Goal: Find specific page/section: Locate item on page

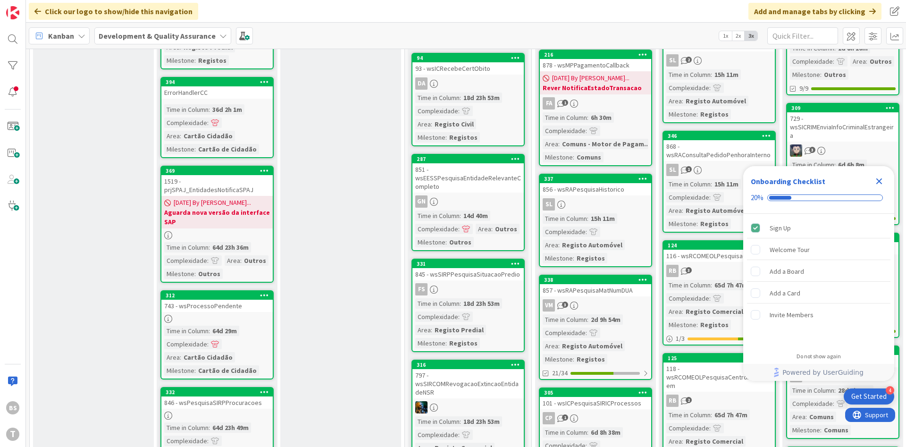
scroll to position [113, 0]
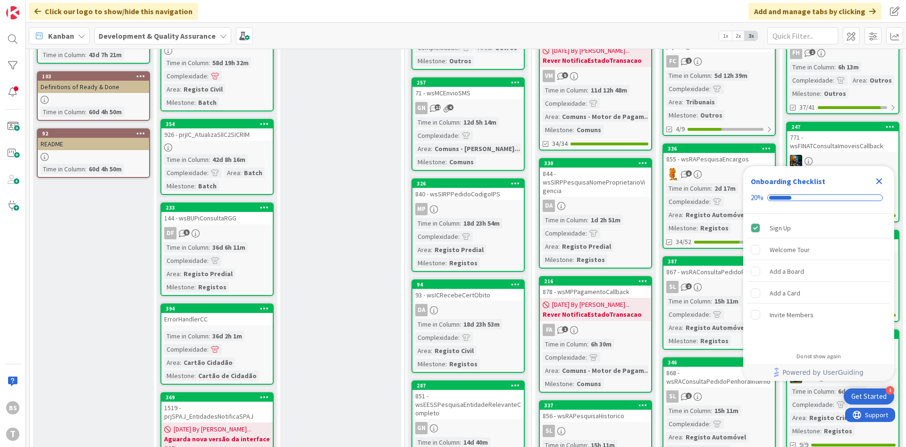
click at [870, 178] on div "Onboarding Checklist" at bounding box center [811, 181] width 121 height 11
click at [878, 181] on icon "Close Checklist" at bounding box center [879, 181] width 11 height 11
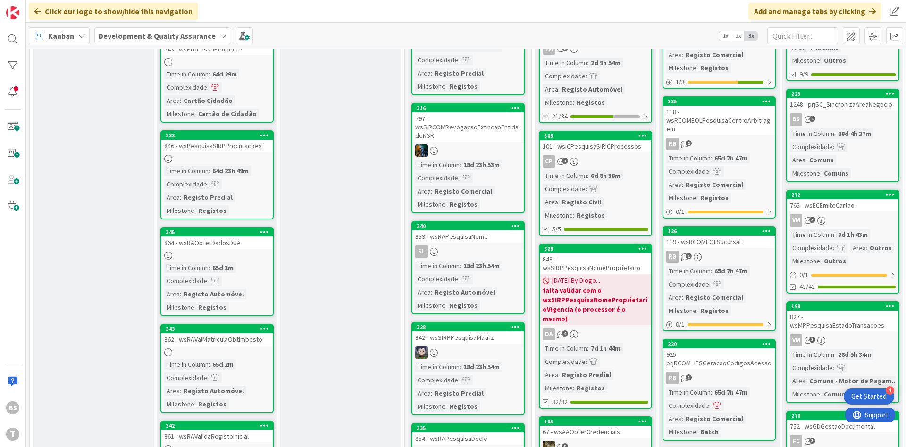
scroll to position [937, 0]
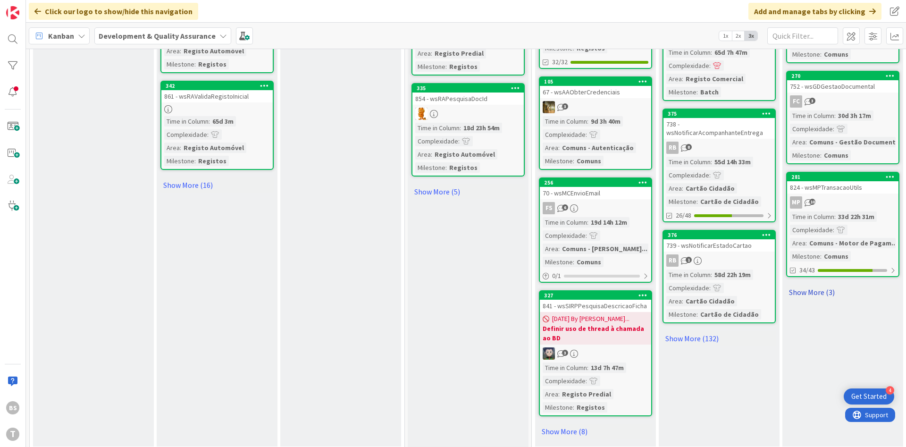
click at [811, 285] on link "Show More (3)" at bounding box center [842, 292] width 113 height 15
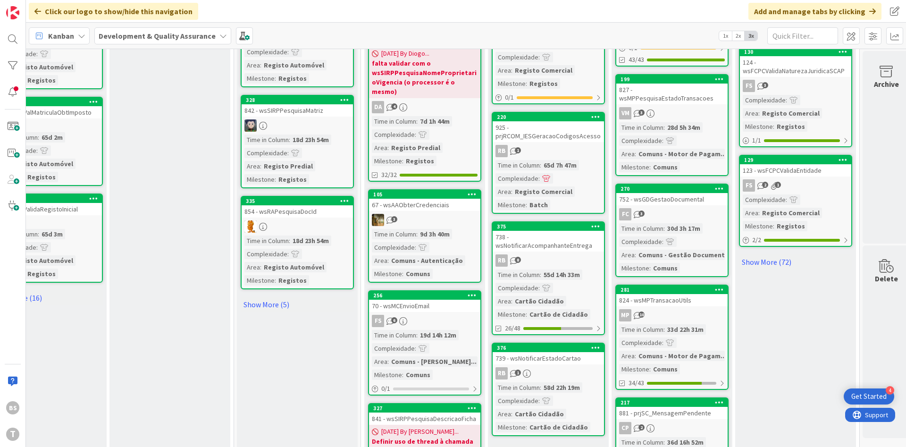
scroll to position [770, 171]
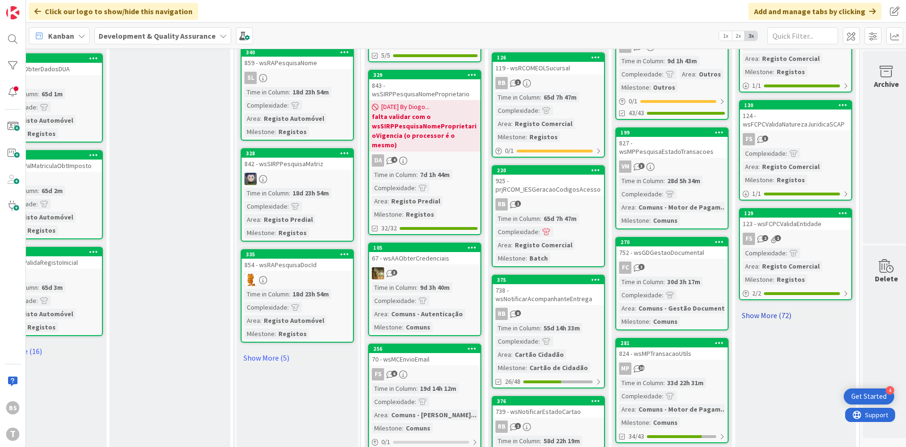
click at [780, 308] on link "Show More (72)" at bounding box center [795, 315] width 113 height 15
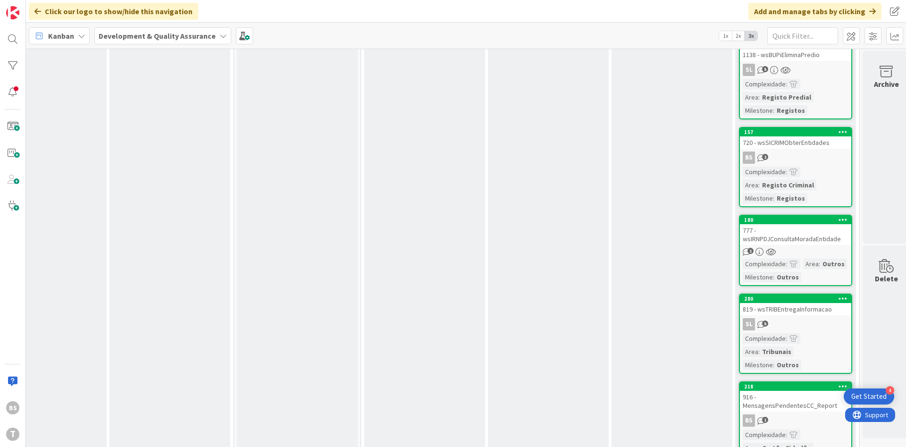
scroll to position [2073, 171]
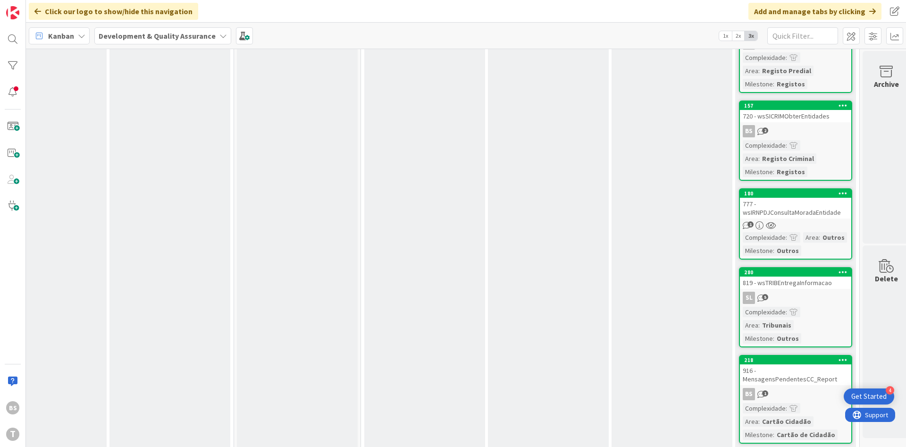
click at [834, 292] on div "SL 5" at bounding box center [795, 298] width 111 height 12
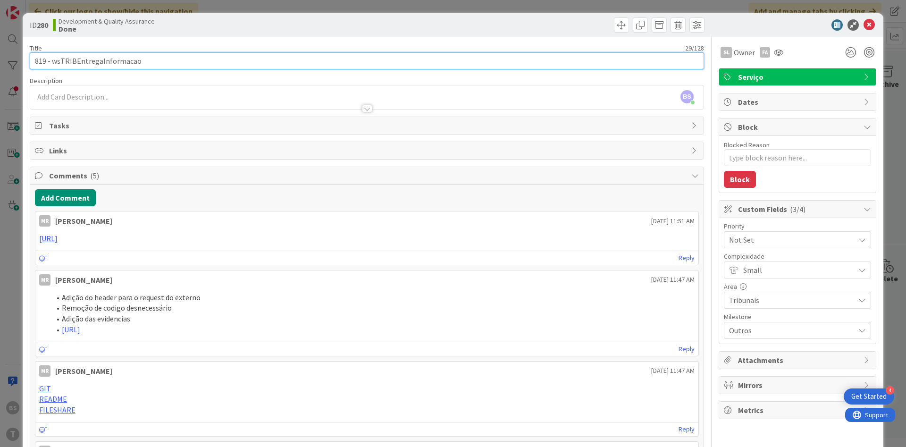
click at [131, 64] on input "819 - wsTRIBEntregaInformacao" at bounding box center [367, 60] width 675 height 17
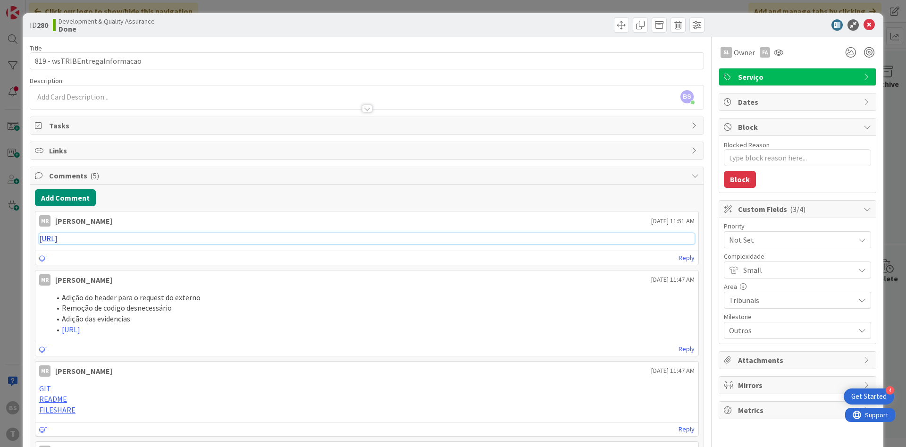
click at [58, 236] on link "[URL]" at bounding box center [48, 238] width 18 height 9
click at [779, 51] on icon at bounding box center [778, 53] width 9 height 8
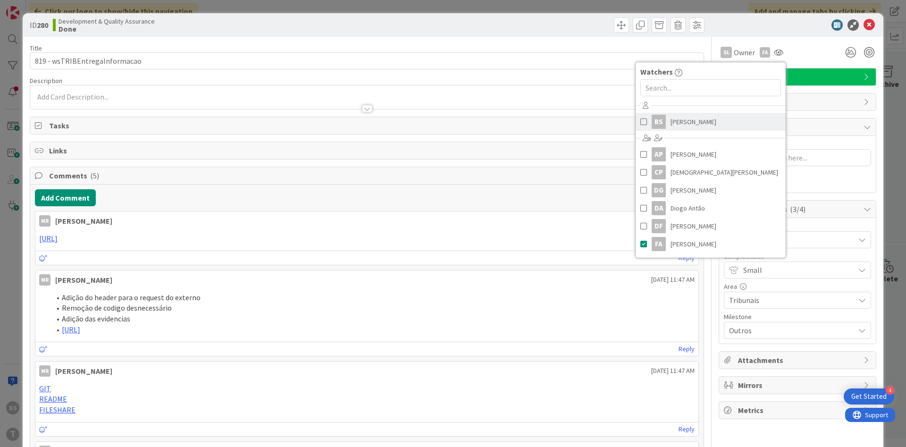
click at [646, 119] on span at bounding box center [644, 122] width 7 height 14
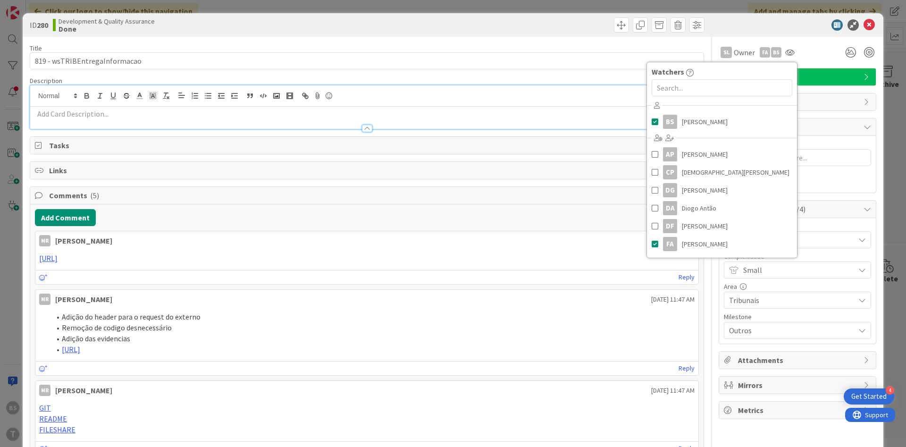
click at [178, 107] on div at bounding box center [367, 118] width 674 height 22
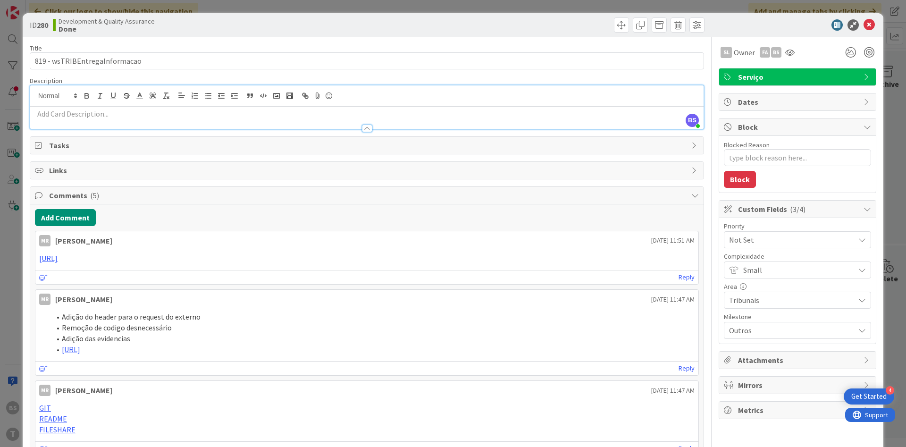
type textarea "x"
